Goal: Navigation & Orientation: Go to known website

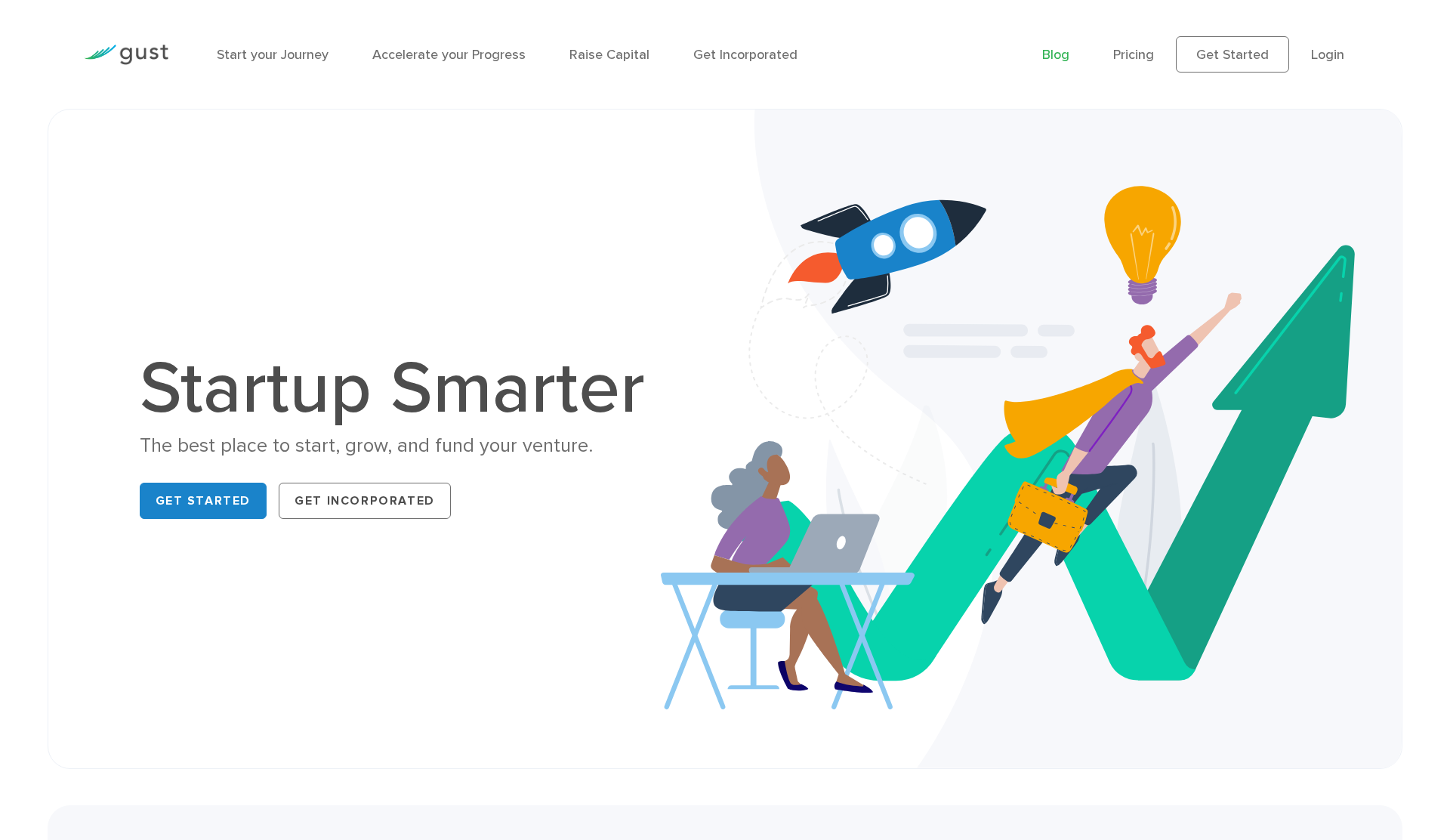
click at [1061, 55] on link "Blog" at bounding box center [1056, 55] width 27 height 16
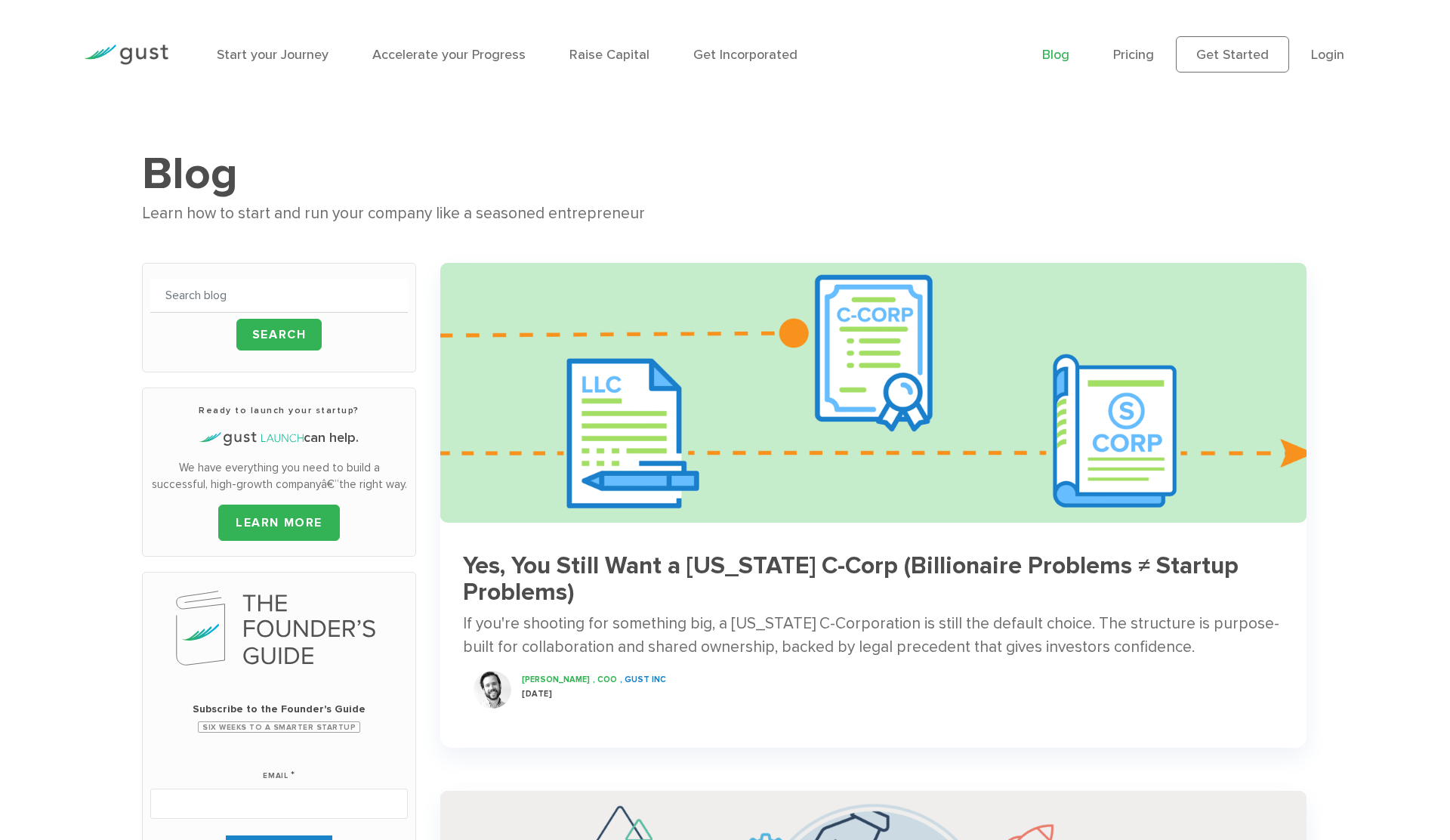
click at [1059, 59] on link "Blog" at bounding box center [1056, 55] width 27 height 16
click at [1063, 49] on link "Blog" at bounding box center [1056, 55] width 27 height 16
click at [1249, 58] on link "Get Started" at bounding box center [1232, 54] width 113 height 36
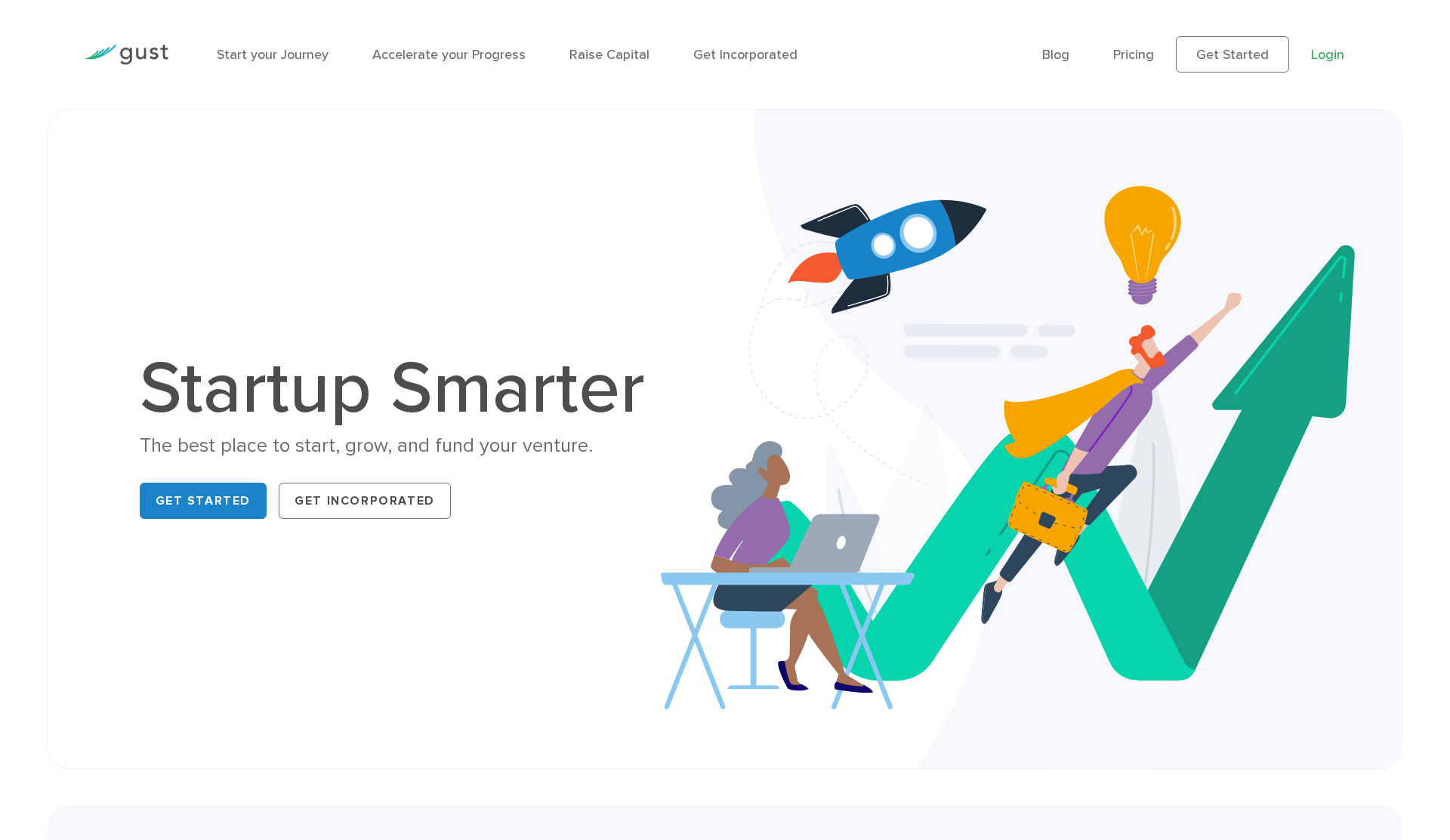
click at [1324, 55] on link "Login" at bounding box center [1328, 55] width 33 height 16
